Goal: Check status: Check status

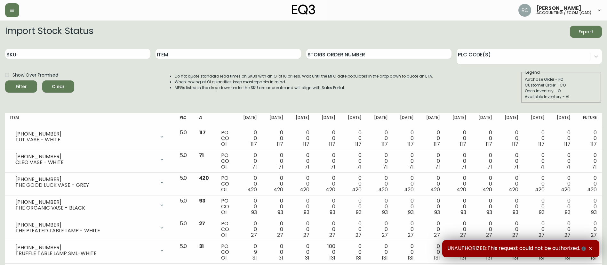
click at [34, 48] on div "SKU" at bounding box center [77, 54] width 145 height 21
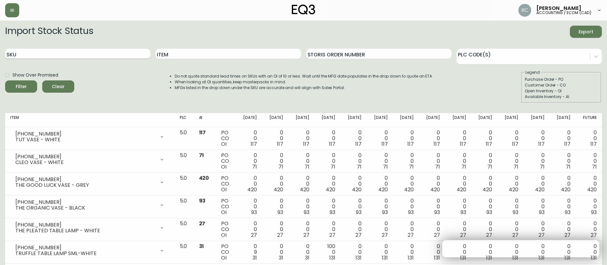
click at [30, 56] on input "SKU" at bounding box center [77, 54] width 145 height 10
paste input "[PHONE_NUMBER]"
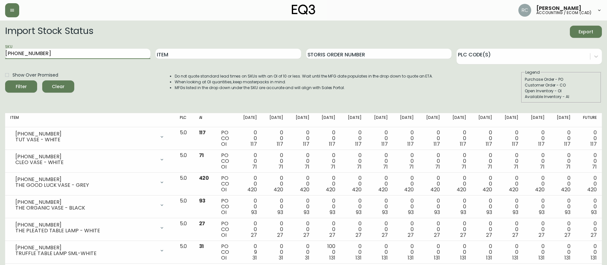
click at [5, 80] on button "Filter" at bounding box center [21, 86] width 32 height 12
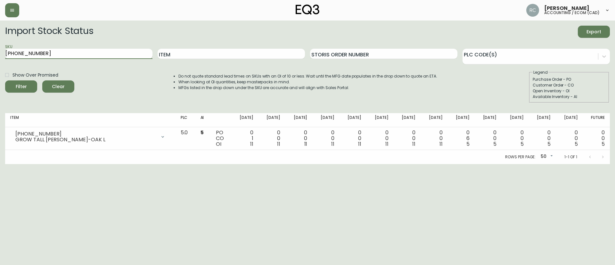
click at [57, 50] on input "[PHONE_NUMBER]" at bounding box center [78, 54] width 147 height 10
paste input "8-16 (x2)"
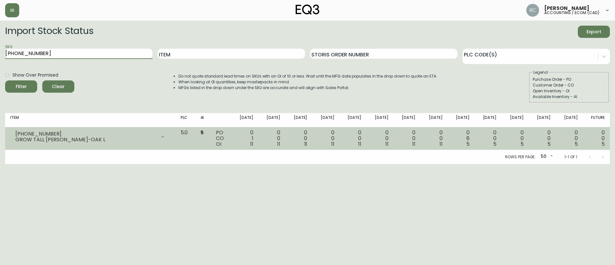
click at [5, 80] on button "Filter" at bounding box center [21, 86] width 32 height 12
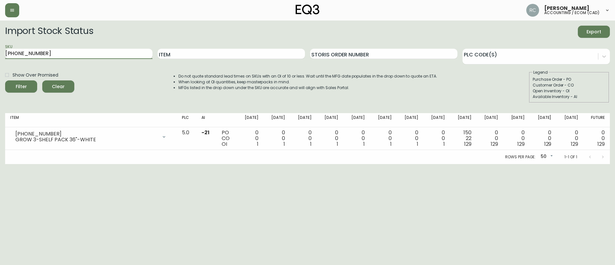
click at [64, 54] on input "[PHONE_NUMBER]" at bounding box center [78, 54] width 147 height 10
paste input "5"
click at [5, 80] on button "Filter" at bounding box center [21, 86] width 32 height 12
click at [37, 58] on input "[PHONE_NUMBER]" at bounding box center [78, 54] width 147 height 10
paste input "3"
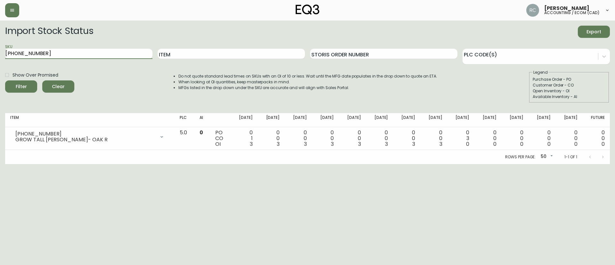
click at [5, 80] on button "Filter" at bounding box center [21, 86] width 32 height 12
click at [14, 52] on input "[PHONE_NUMBER]" at bounding box center [78, 54] width 147 height 10
paste input "7-16 (x2)"
click at [5, 80] on button "Filter" at bounding box center [21, 86] width 32 height 12
click at [53, 54] on input "[PHONE_NUMBER]" at bounding box center [78, 54] width 147 height 10
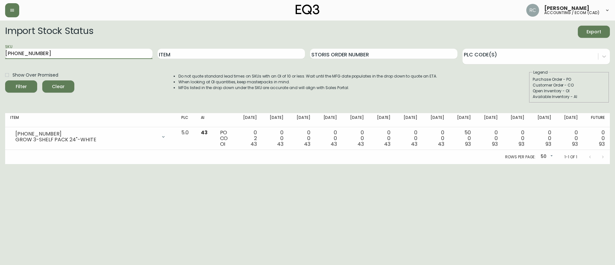
paste input "5"
type input "[PHONE_NUMBER]"
click at [5, 80] on button "Filter" at bounding box center [21, 86] width 32 height 12
